Goal: Use online tool/utility: Utilize a website feature to perform a specific function

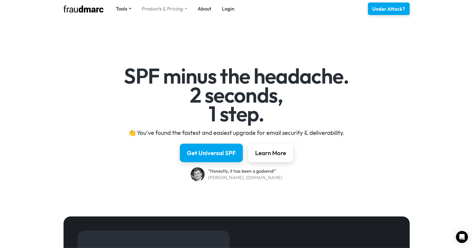
click at [185, 10] on img at bounding box center [186, 9] width 3 height 2
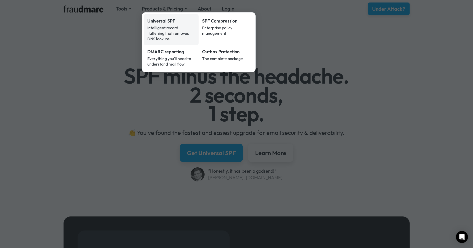
click at [161, 21] on div "Universal SPF" at bounding box center [171, 21] width 48 height 7
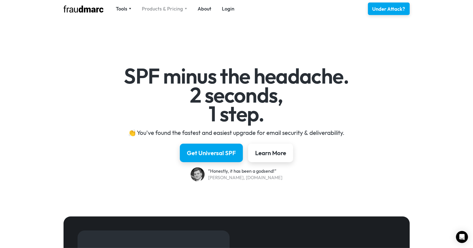
click at [185, 9] on img at bounding box center [186, 9] width 3 height 2
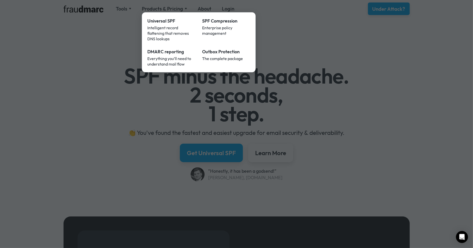
click at [308, 26] on div at bounding box center [236, 124] width 473 height 248
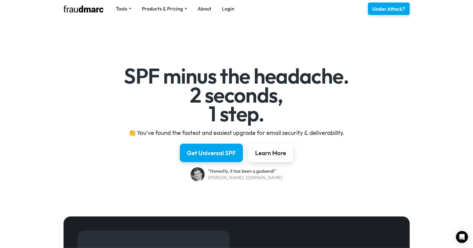
click at [124, 9] on div "Tools" at bounding box center [122, 8] width 12 height 7
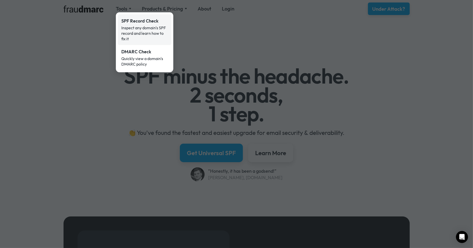
click at [145, 29] on div "Inspect any domain's SPF record and learn how to fix it" at bounding box center [144, 33] width 47 height 17
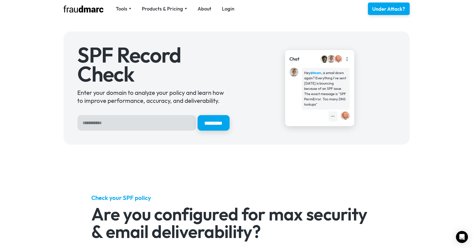
click at [141, 117] on input "Hero Sign Up Form" at bounding box center [137, 123] width 118 height 16
type input "*******"
click at [198, 115] on input "*********" at bounding box center [214, 123] width 32 height 16
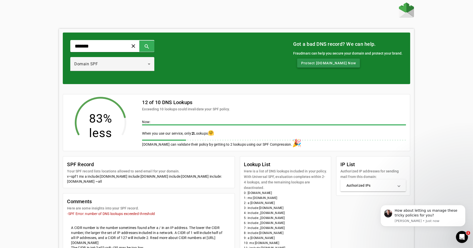
click at [334, 63] on span "Protect imoz.nl Now" at bounding box center [328, 63] width 55 height 5
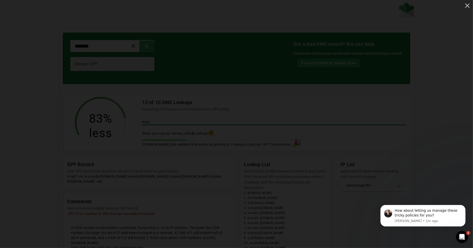
click at [470, 5] on img at bounding box center [467, 6] width 8 height 8
